Goal: Task Accomplishment & Management: Use online tool/utility

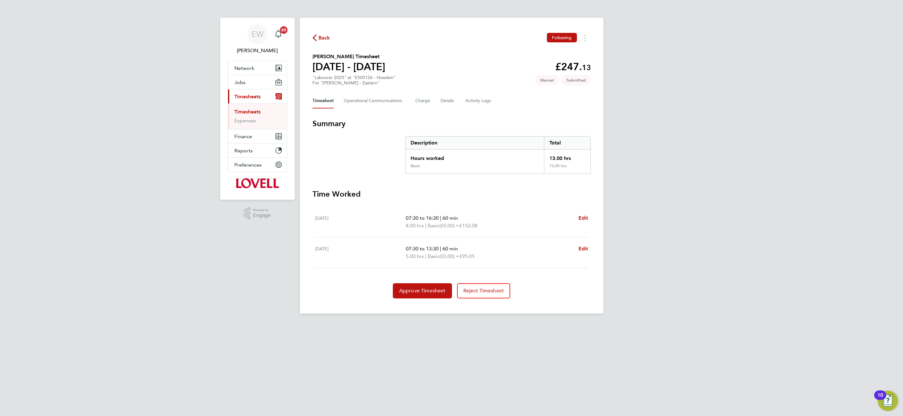
click at [254, 113] on link "Timesheets" at bounding box center [247, 112] width 26 height 6
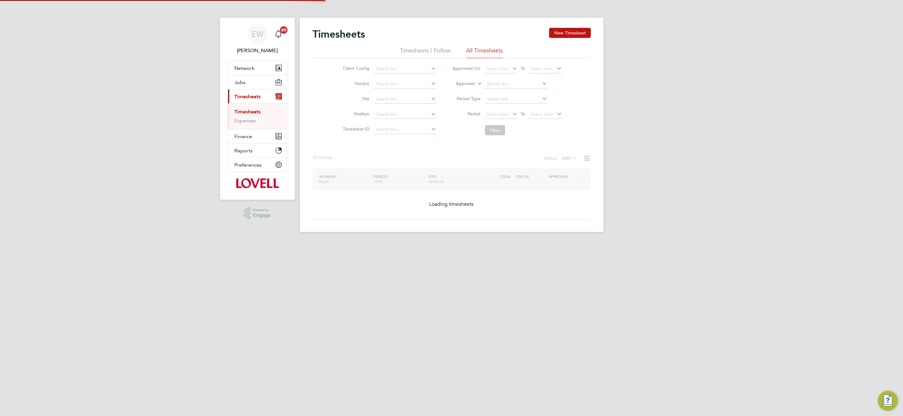
click at [476, 81] on icon at bounding box center [476, 82] width 0 height 6
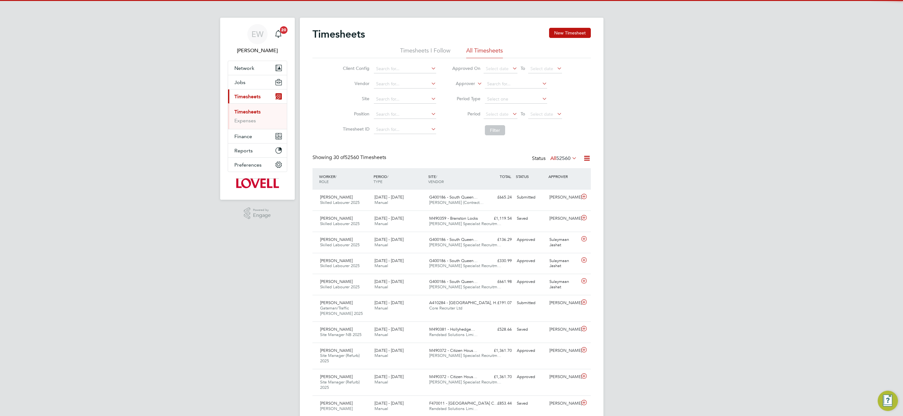
click at [476, 81] on icon at bounding box center [476, 82] width 0 height 6
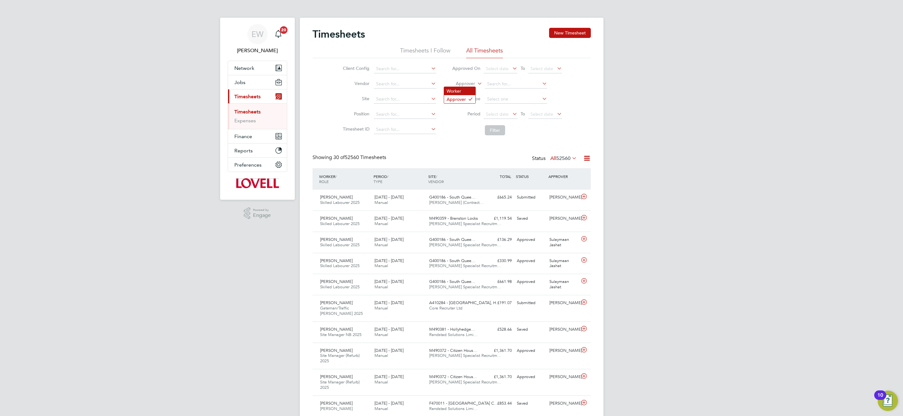
click at [465, 87] on li "Worker" at bounding box center [459, 91] width 31 height 8
click at [489, 86] on input at bounding box center [516, 84] width 62 height 9
type input "tristian myhill"
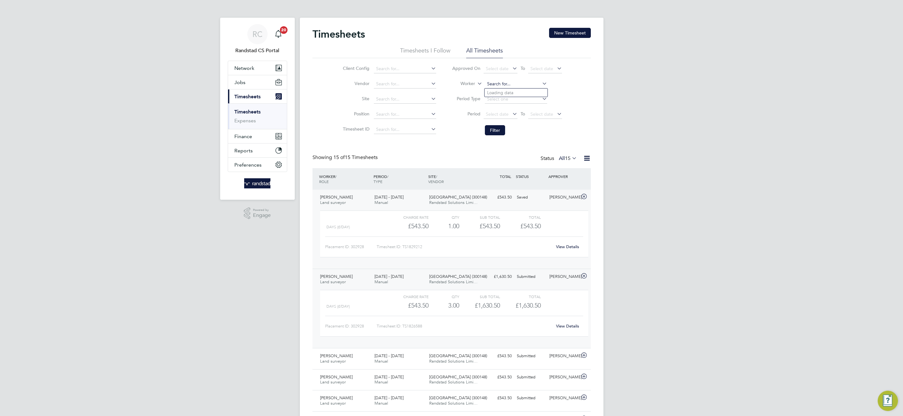
click at [505, 85] on input at bounding box center [516, 84] width 62 height 9
type input "t"
type input "myhill"
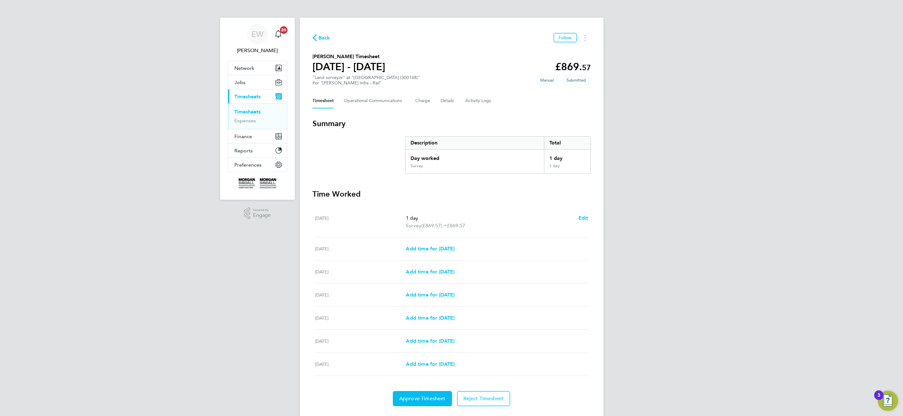
click at [240, 109] on link "Timesheets" at bounding box center [247, 112] width 26 height 6
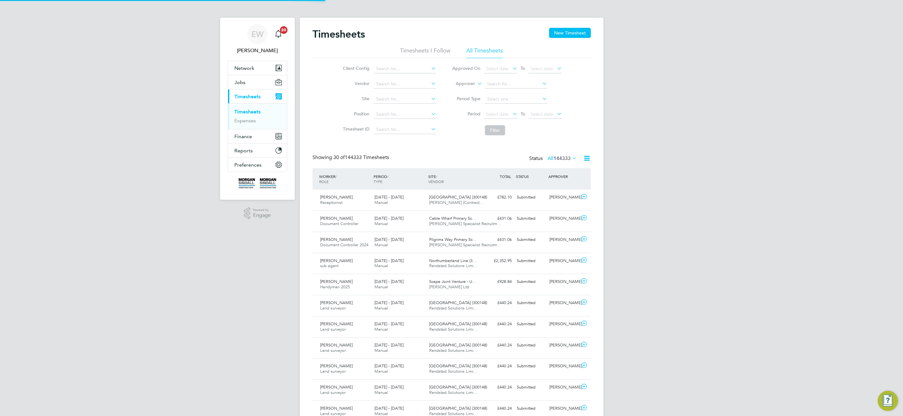
click at [476, 81] on icon at bounding box center [476, 82] width 0 height 6
click at [476, 83] on icon at bounding box center [476, 82] width 0 height 6
click at [470, 89] on li "Worker" at bounding box center [459, 91] width 31 height 8
drag, startPoint x: 484, startPoint y: 87, endPoint x: 471, endPoint y: 81, distance: 14.6
click at [500, 85] on input at bounding box center [516, 84] width 62 height 9
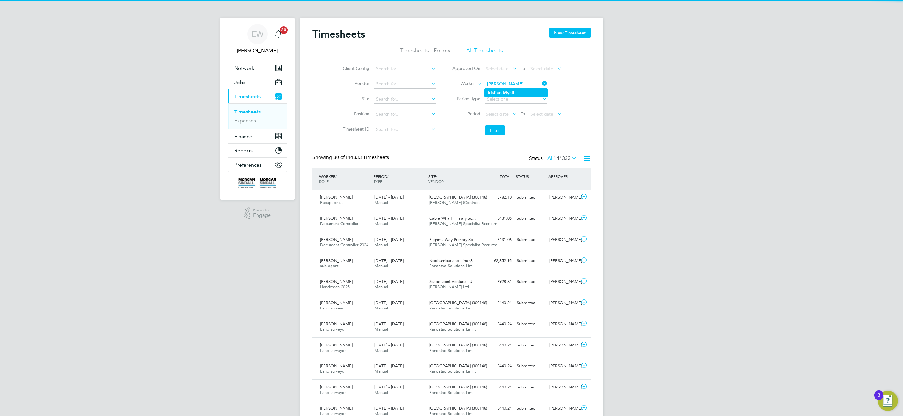
click at [522, 89] on li "Tristian Myhill" at bounding box center [515, 93] width 63 height 9
type input "[PERSON_NAME]"
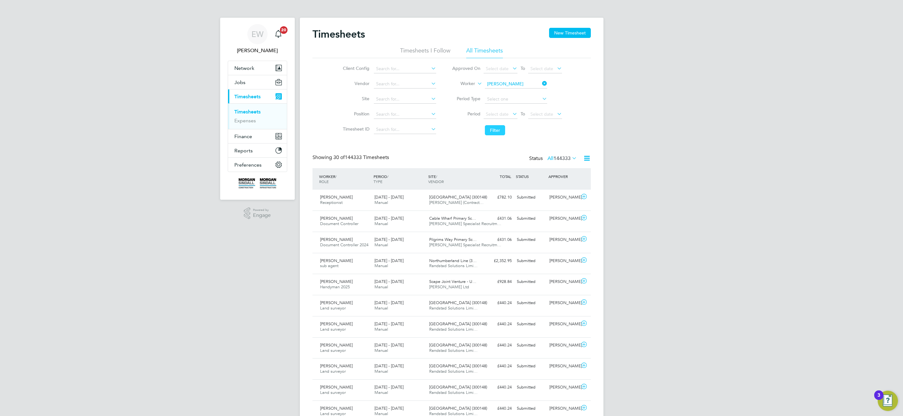
click at [496, 131] on button "Filter" at bounding box center [495, 130] width 20 height 10
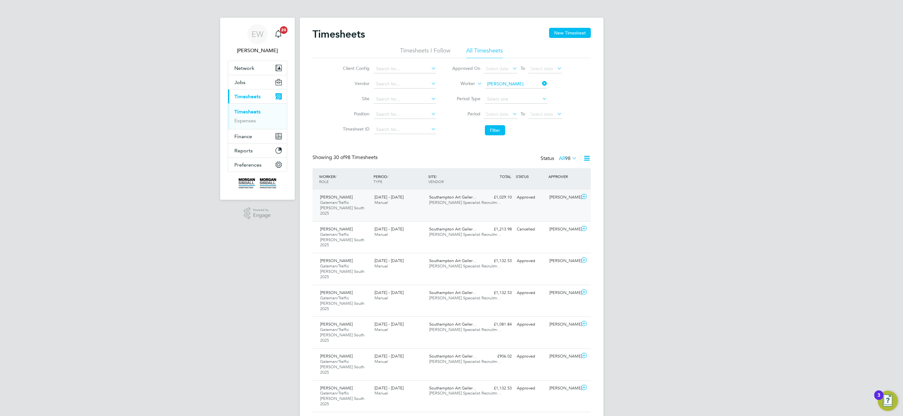
click at [456, 203] on span "Hays Specialist Recruitm…" at bounding box center [465, 202] width 72 height 5
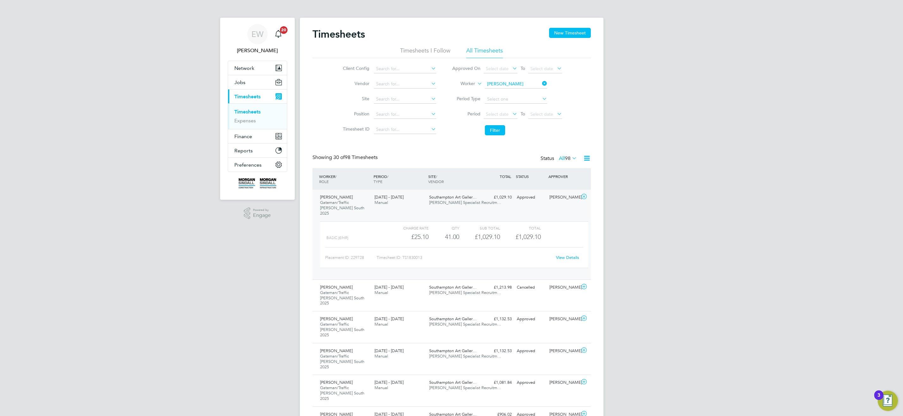
click at [574, 255] on link "View Details" at bounding box center [567, 257] width 23 height 5
click at [434, 290] on span "Hays Specialist Recruitm…" at bounding box center [465, 292] width 72 height 5
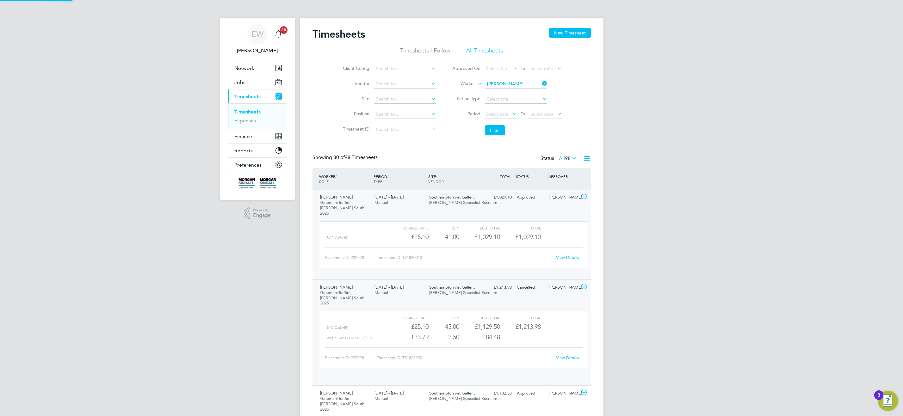
scroll to position [11, 62]
click at [570, 355] on link "View Details" at bounding box center [567, 357] width 23 height 5
click at [572, 255] on link "View Details" at bounding box center [567, 257] width 23 height 5
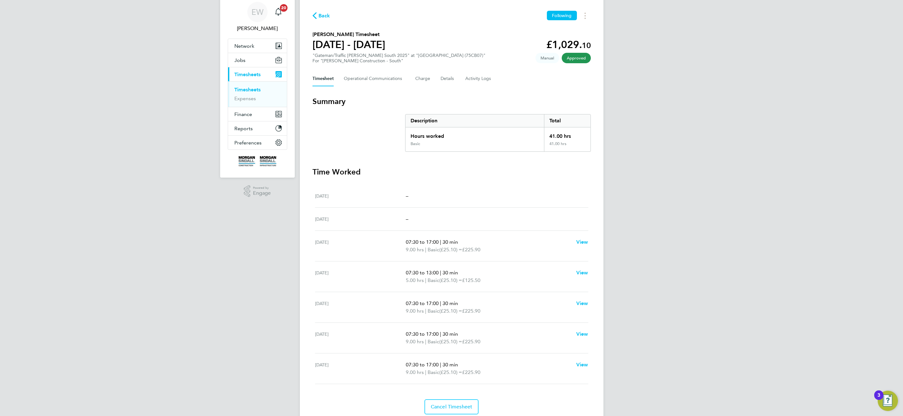
scroll to position [46, 0]
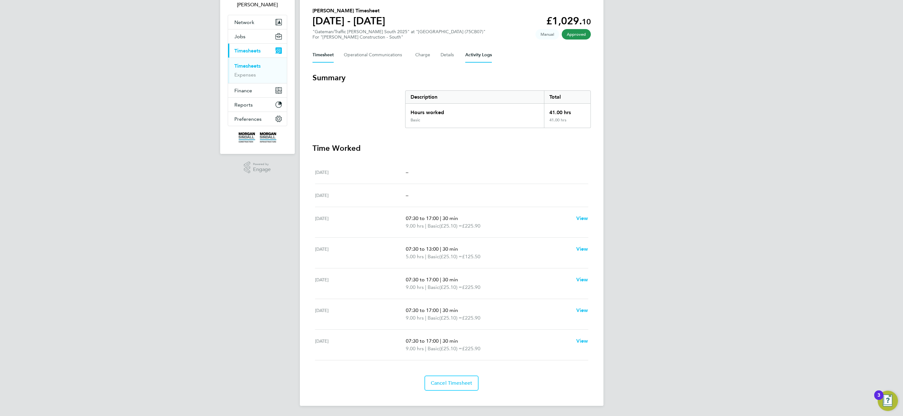
click at [471, 56] on Logs-tab "Activity Logs" at bounding box center [478, 54] width 27 height 15
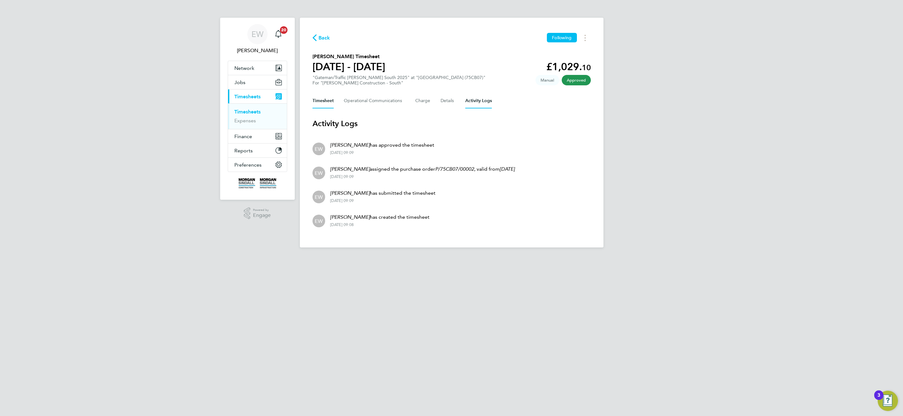
click at [326, 100] on button "Timesheet" at bounding box center [322, 100] width 21 height 15
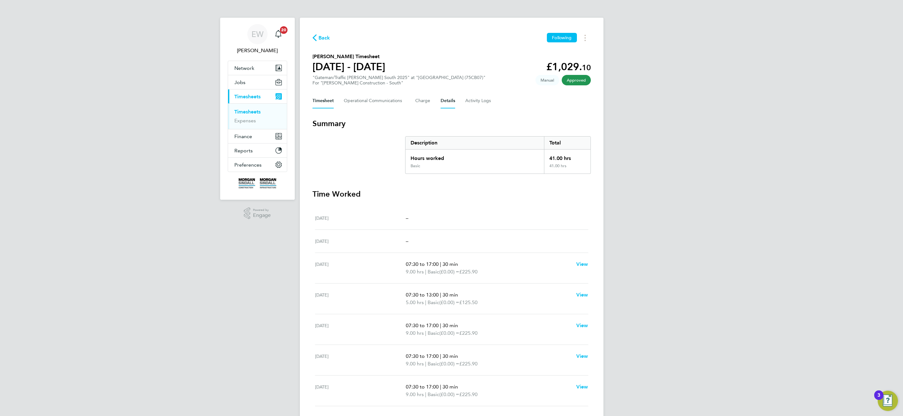
click at [446, 97] on button "Details" at bounding box center [447, 100] width 15 height 15
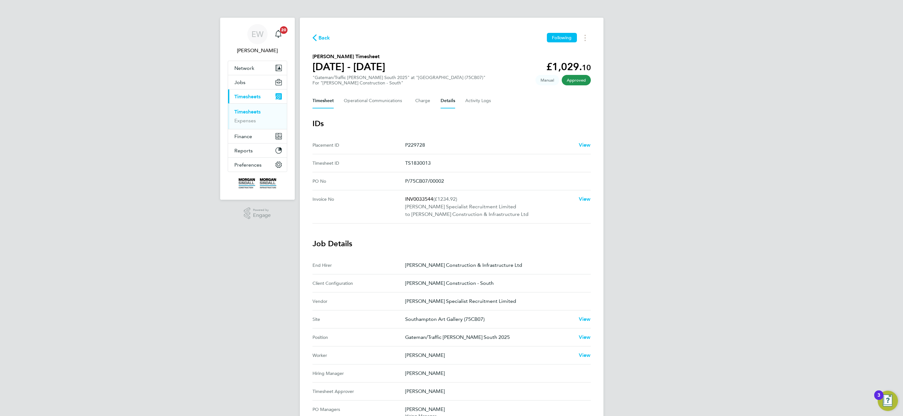
click at [320, 101] on button "Timesheet" at bounding box center [322, 100] width 21 height 15
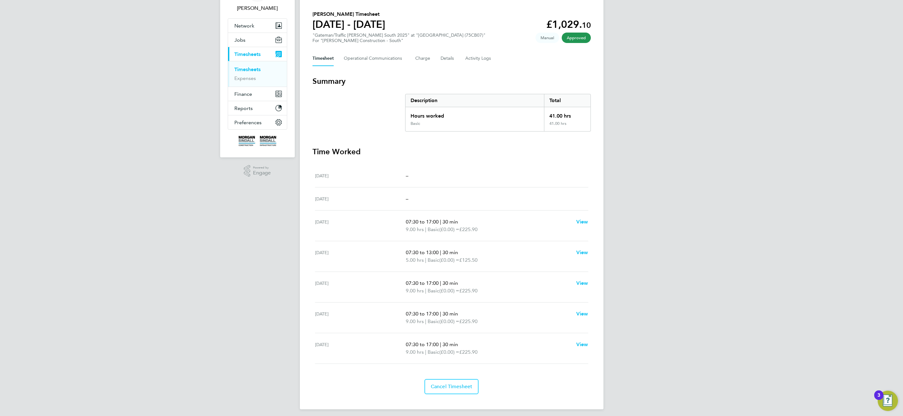
scroll to position [46, 0]
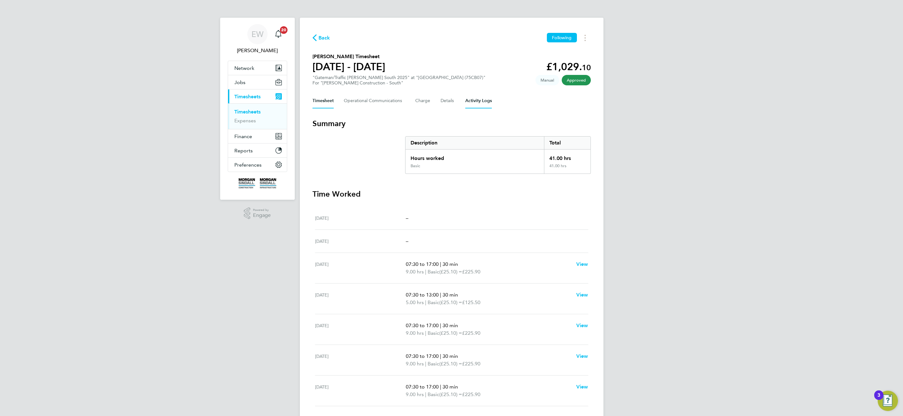
click at [482, 100] on Logs-tab "Activity Logs" at bounding box center [478, 100] width 27 height 15
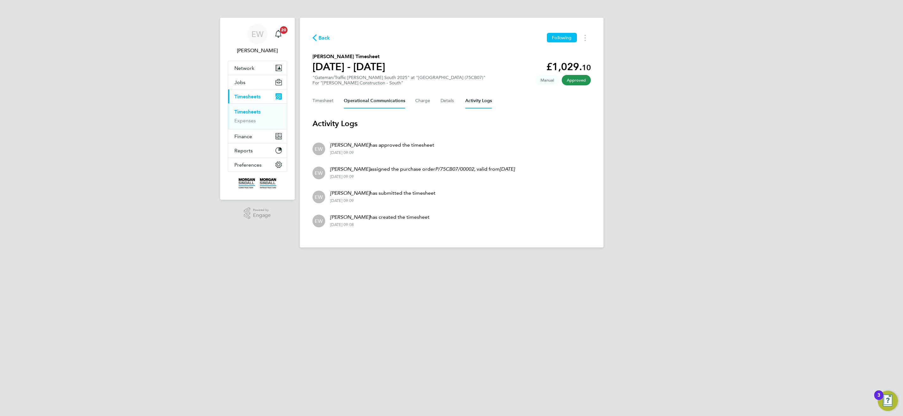
click at [371, 101] on Communications-tab "Operational Communications" at bounding box center [374, 100] width 61 height 15
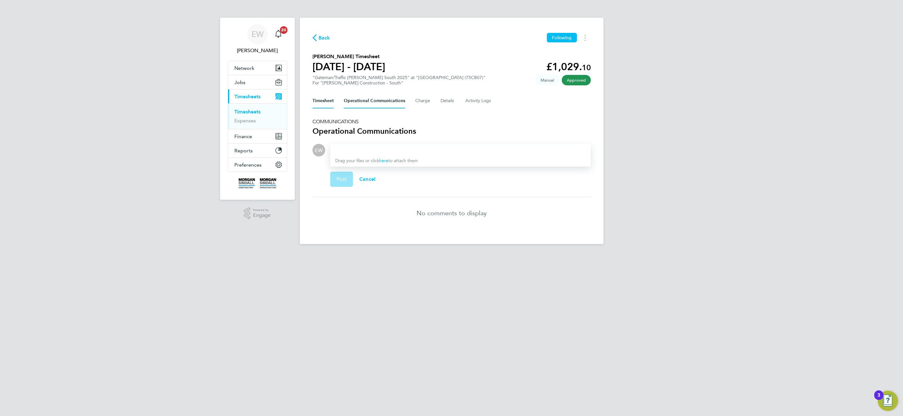
click at [324, 100] on button "Timesheet" at bounding box center [322, 100] width 21 height 15
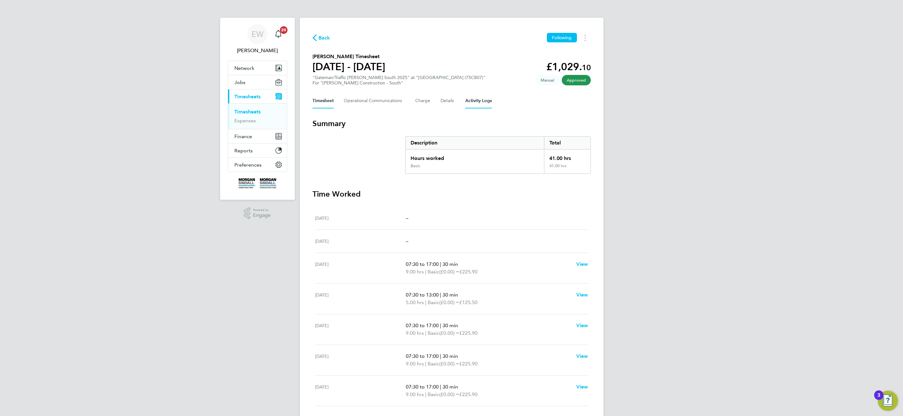
click at [478, 101] on Logs-tab "Activity Logs" at bounding box center [478, 100] width 27 height 15
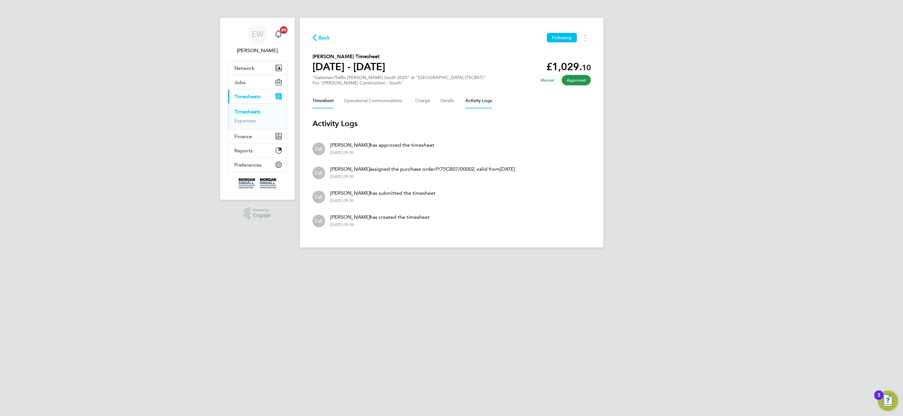
click at [329, 100] on button "Timesheet" at bounding box center [322, 100] width 21 height 15
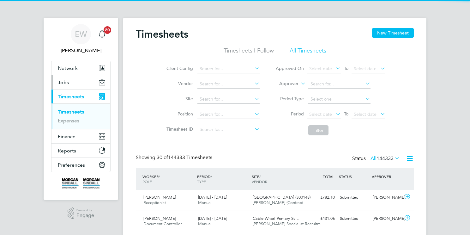
click at [67, 83] on span "Jobs" at bounding box center [63, 82] width 11 height 6
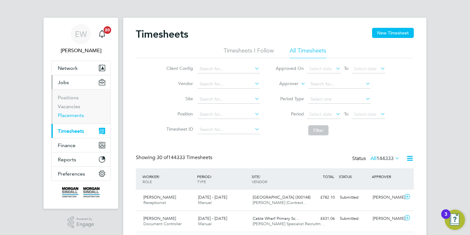
click at [72, 113] on link "Placements" at bounding box center [71, 115] width 26 height 6
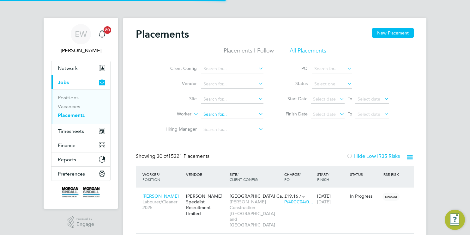
click at [222, 114] on input at bounding box center [232, 114] width 62 height 9
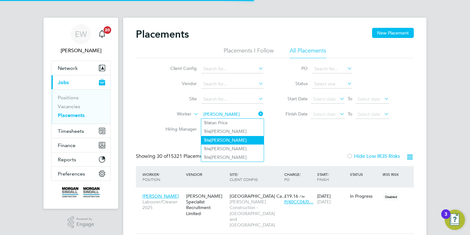
click at [252, 139] on li "Tris tian Myhill" at bounding box center [232, 140] width 63 height 9
type input "Tristian Myhill"
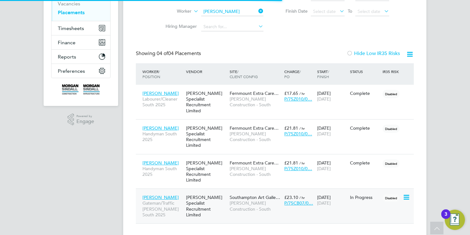
click at [247, 200] on span "[PERSON_NAME] Construction - South" at bounding box center [256, 205] width 52 height 11
